Goal: Find specific page/section: Find specific page/section

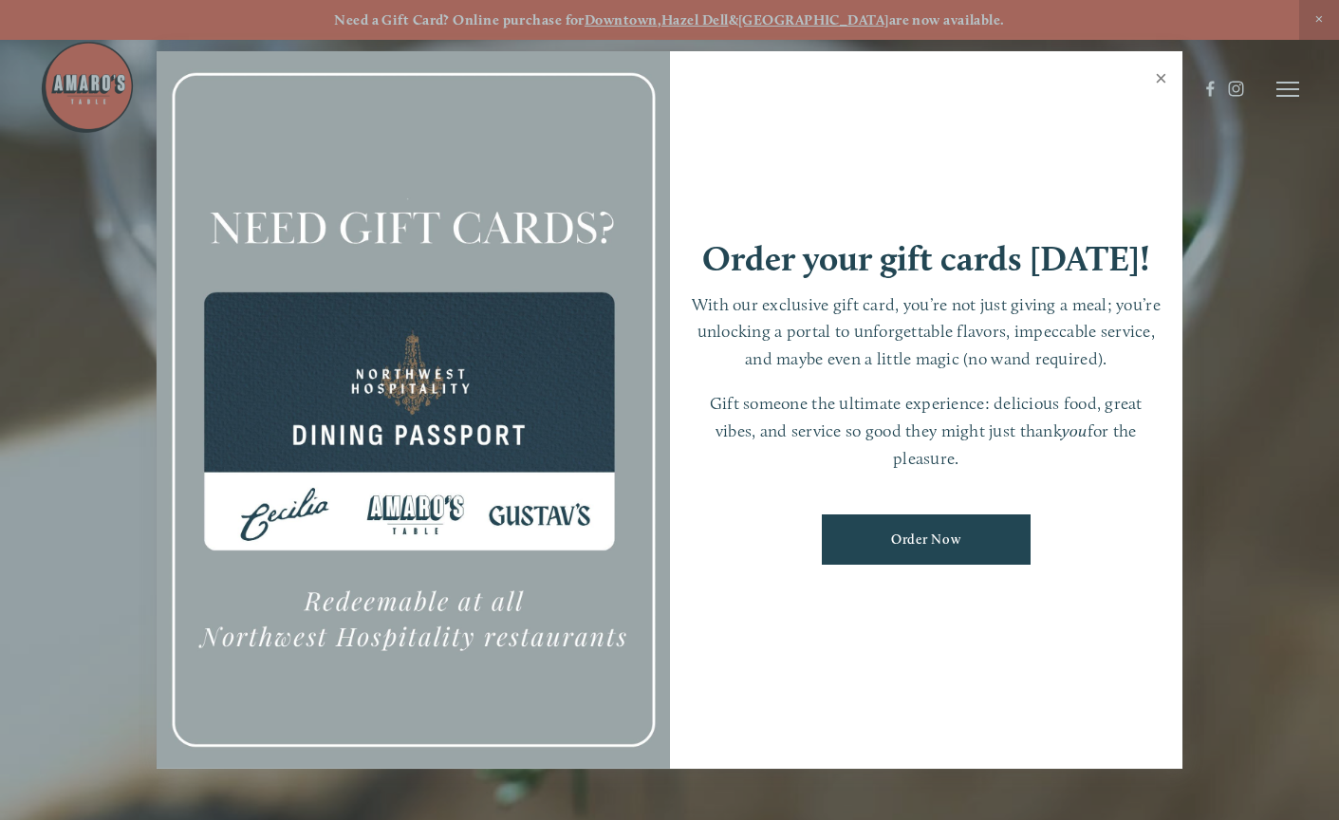
click at [1161, 84] on link "Close" at bounding box center [1161, 80] width 37 height 53
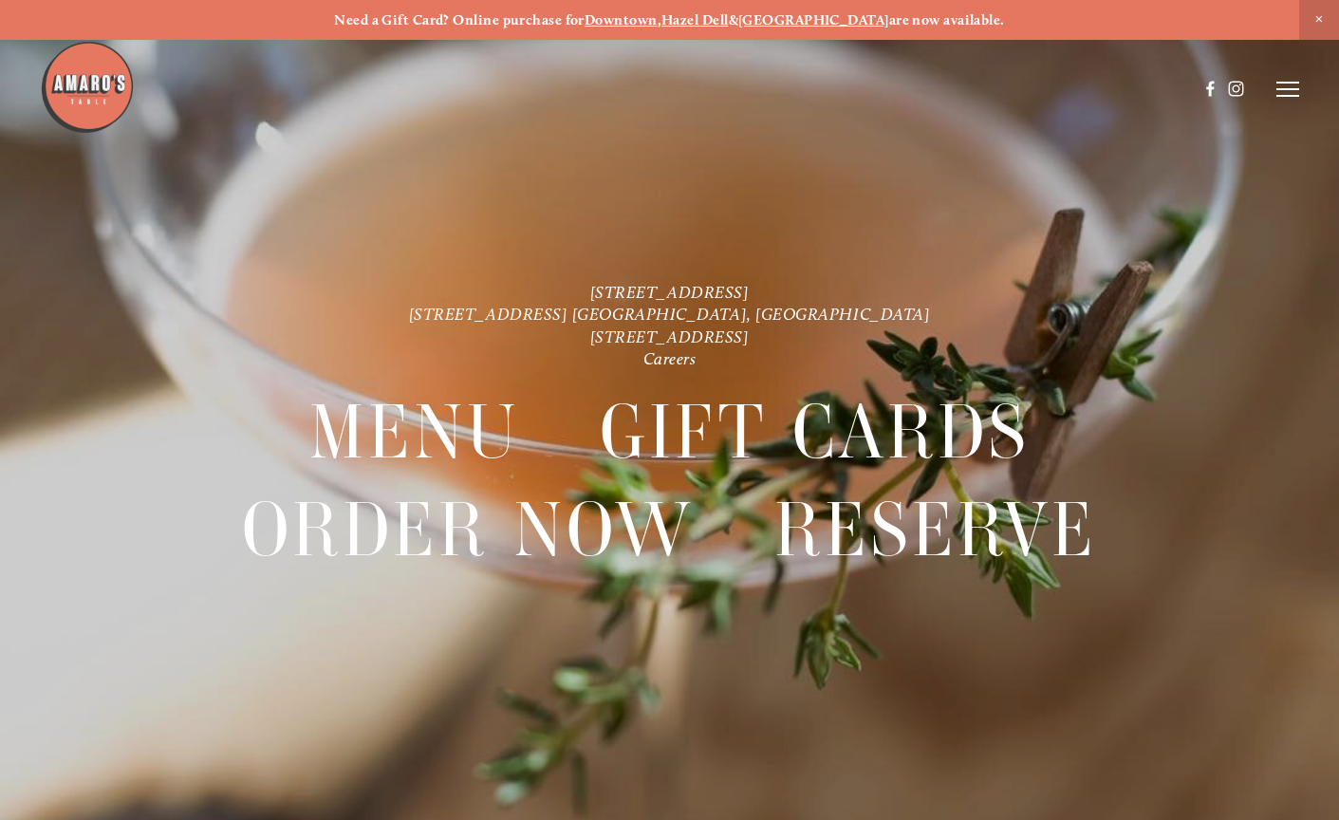
click at [1281, 93] on icon at bounding box center [1287, 89] width 23 height 17
click at [950, 87] on span "Menu" at bounding box center [952, 89] width 35 height 16
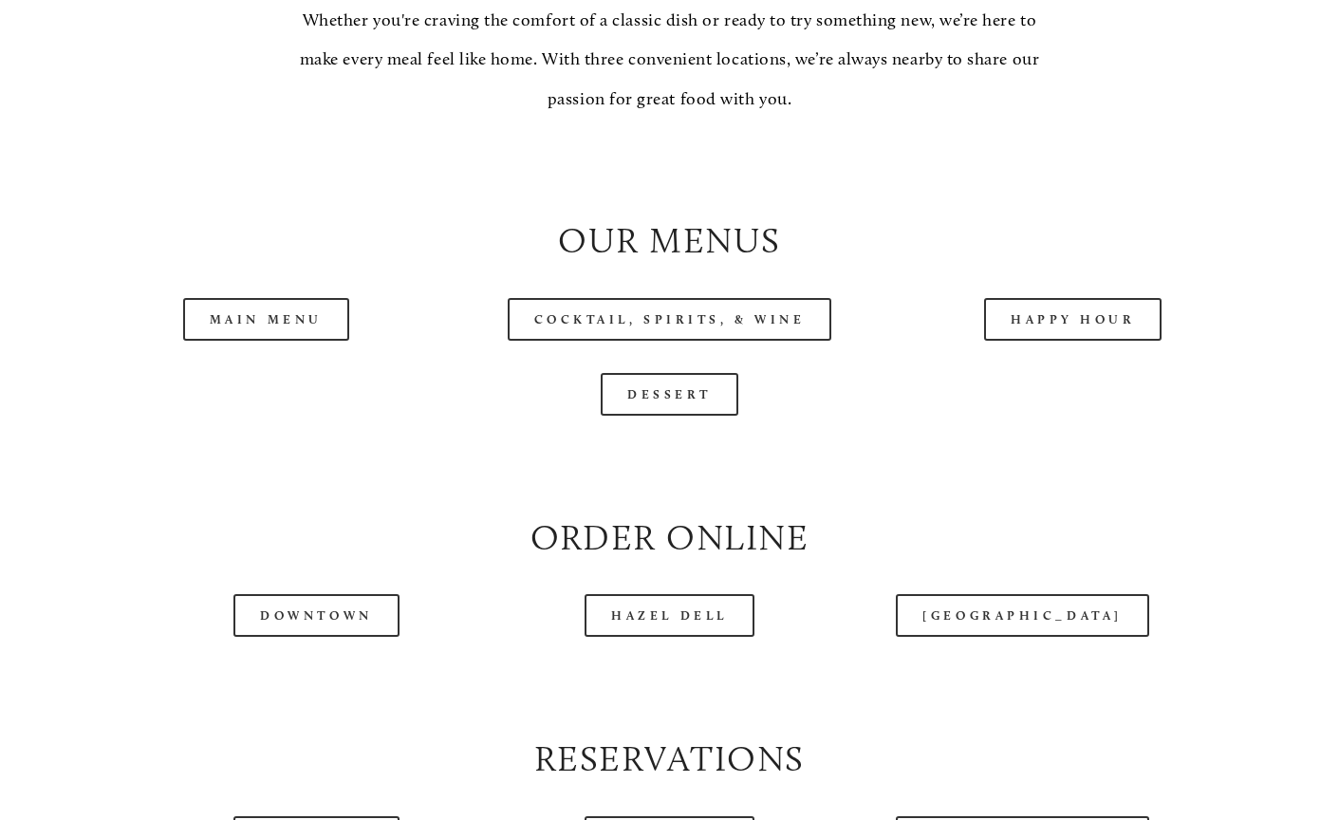
scroll to position [1704, 0]
click at [1064, 339] on link "Happy Hour" at bounding box center [1073, 317] width 178 height 43
